Goal: Task Accomplishment & Management: Manage account settings

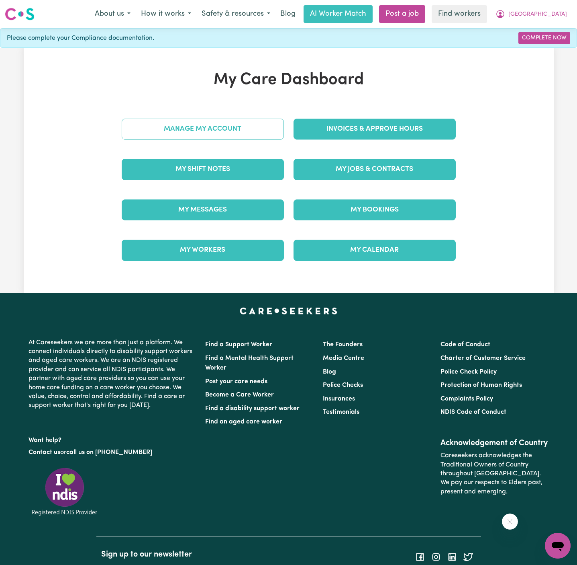
click at [221, 125] on link "Manage My Account" at bounding box center [203, 129] width 162 height 21
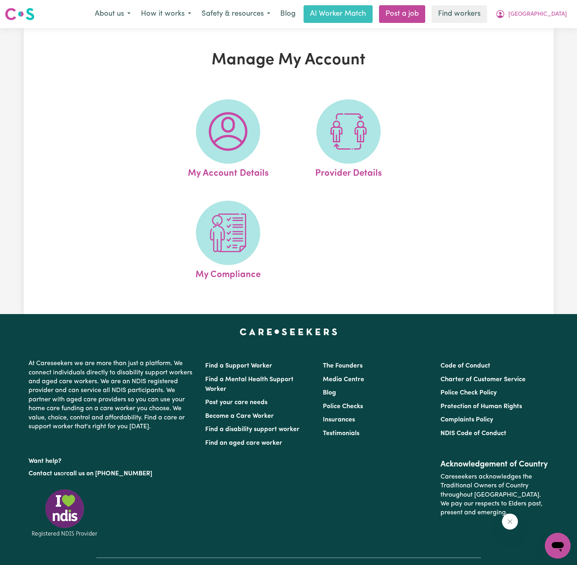
click at [221, 125] on img at bounding box center [228, 131] width 39 height 39
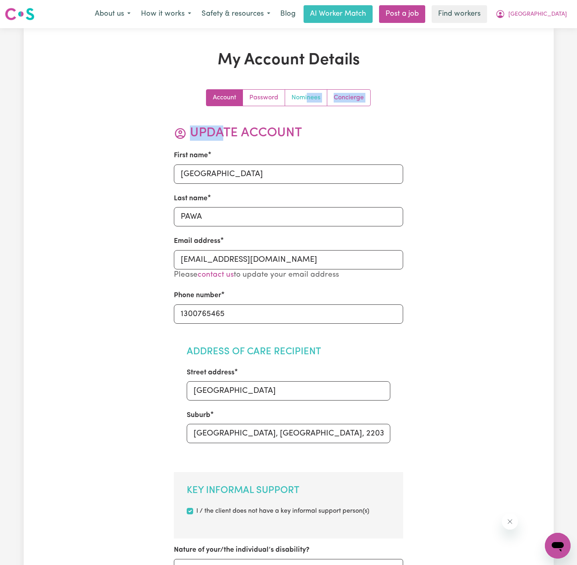
drag, startPoint x: 221, startPoint y: 125, endPoint x: 309, endPoint y: 98, distance: 92.5
click at [304, 101] on link "Nominees" at bounding box center [306, 98] width 42 height 16
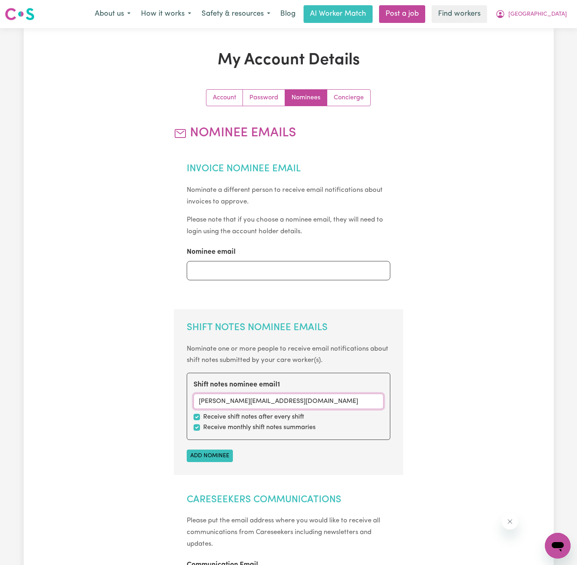
click at [235, 401] on input "[PERSON_NAME][EMAIL_ADDRESS][DOMAIN_NAME]" at bounding box center [289, 400] width 190 height 15
paste input "enzie.Leayr"
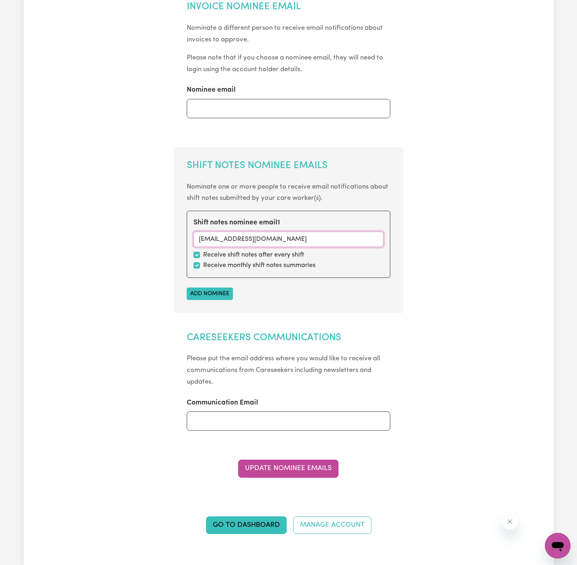
scroll to position [229, 0]
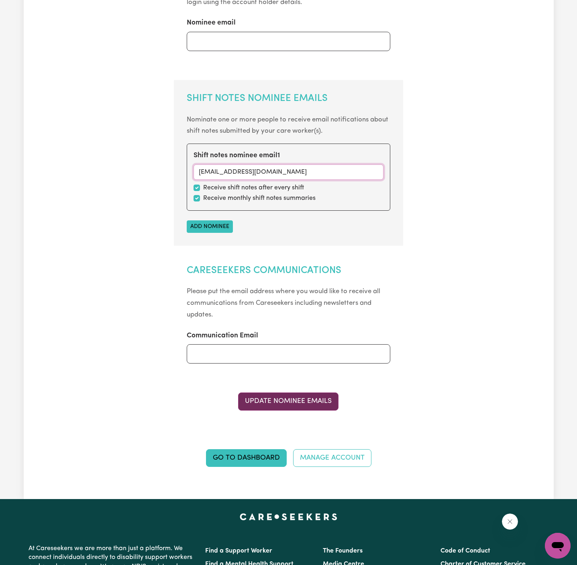
type input "[EMAIL_ADDRESS][DOMAIN_NAME]"
click at [313, 403] on button "Update Nominee Emails" at bounding box center [288, 401] width 100 height 18
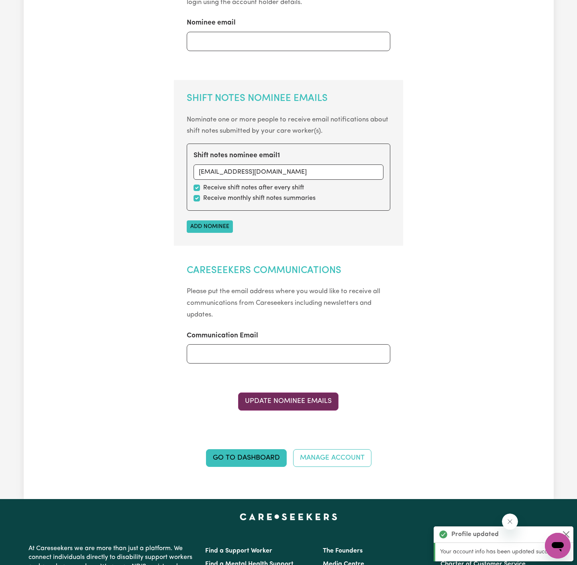
click at [323, 395] on button "Update Nominee Emails" at bounding box center [288, 401] width 100 height 18
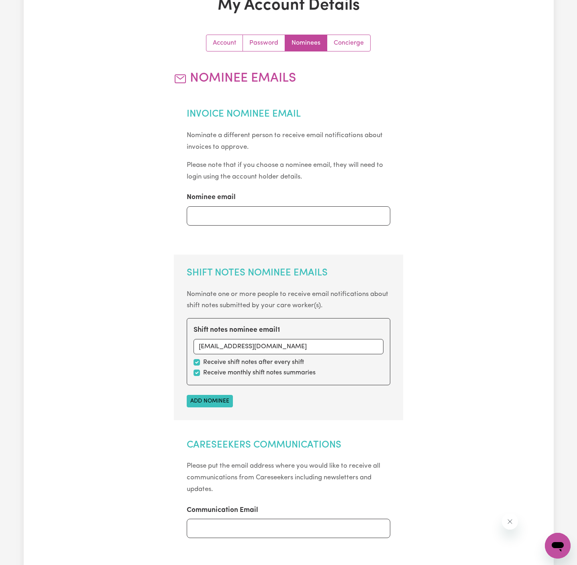
scroll to position [0, 0]
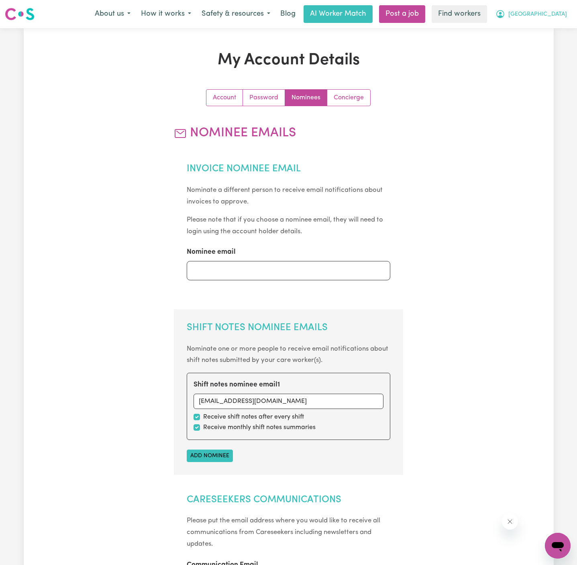
click at [549, 10] on span "[GEOGRAPHIC_DATA]" at bounding box center [538, 14] width 59 height 9
click at [538, 47] on link "Logout" at bounding box center [540, 46] width 63 height 15
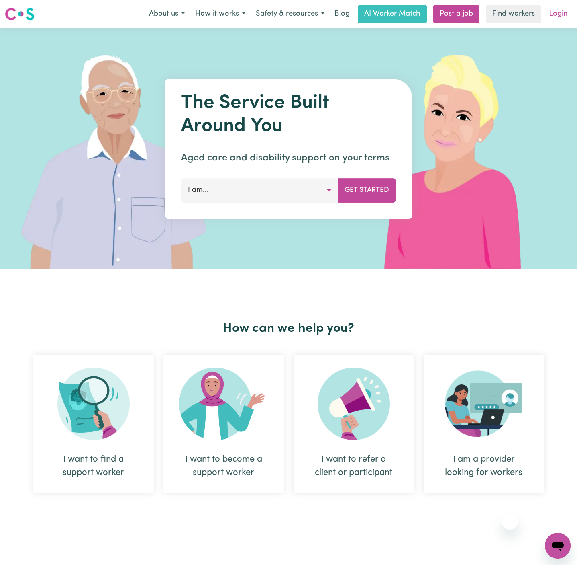
click at [564, 10] on link "Login" at bounding box center [559, 14] width 28 height 18
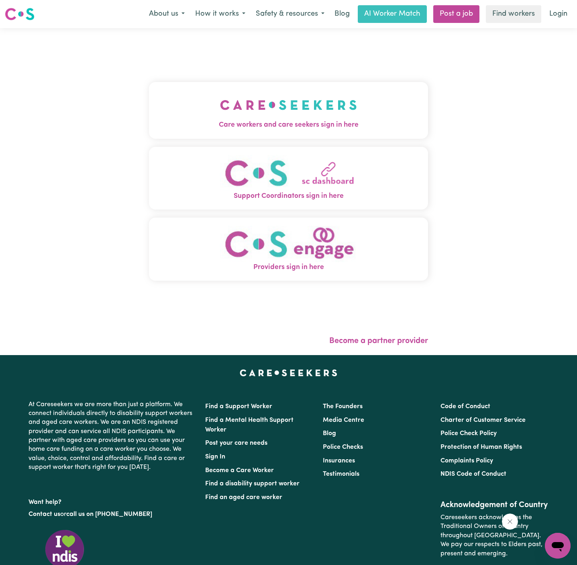
click at [231, 125] on span "Care workers and care seekers sign in here" at bounding box center [288, 125] width 279 height 10
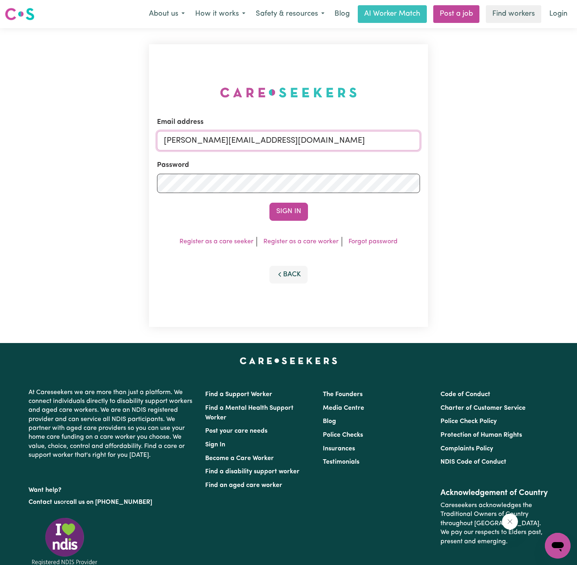
click at [324, 135] on input "[PERSON_NAME][EMAIL_ADDRESS][DOMAIN_NAME]" at bounding box center [288, 140] width 263 height 19
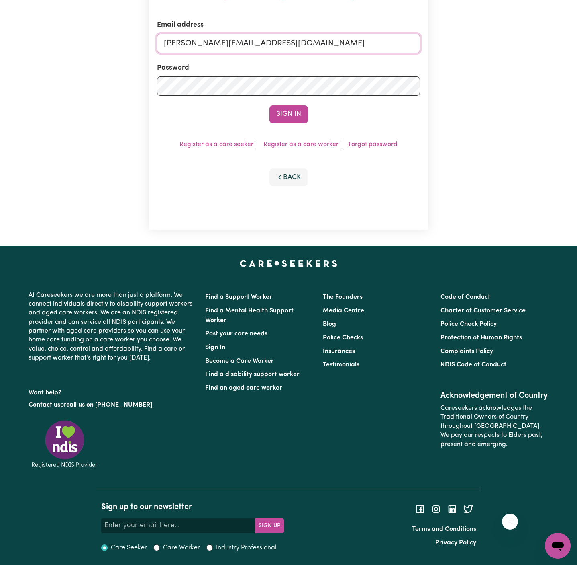
click at [317, 40] on input "[PERSON_NAME][EMAIL_ADDRESS][DOMAIN_NAME]" at bounding box center [288, 43] width 263 height 19
drag, startPoint x: 205, startPoint y: 43, endPoint x: 567, endPoint y: 43, distance: 362.5
click at [567, 43] on div "Email address [EMAIL_ADDRESS][DOMAIN_NAME] Password Sign In Register as a care …" at bounding box center [288, 88] width 577 height 315
type input "[EMAIL_ADDRESS][DOMAIN_NAME]"
click at [270, 105] on button "Sign In" at bounding box center [289, 114] width 39 height 18
